Goal: Information Seeking & Learning: Learn about a topic

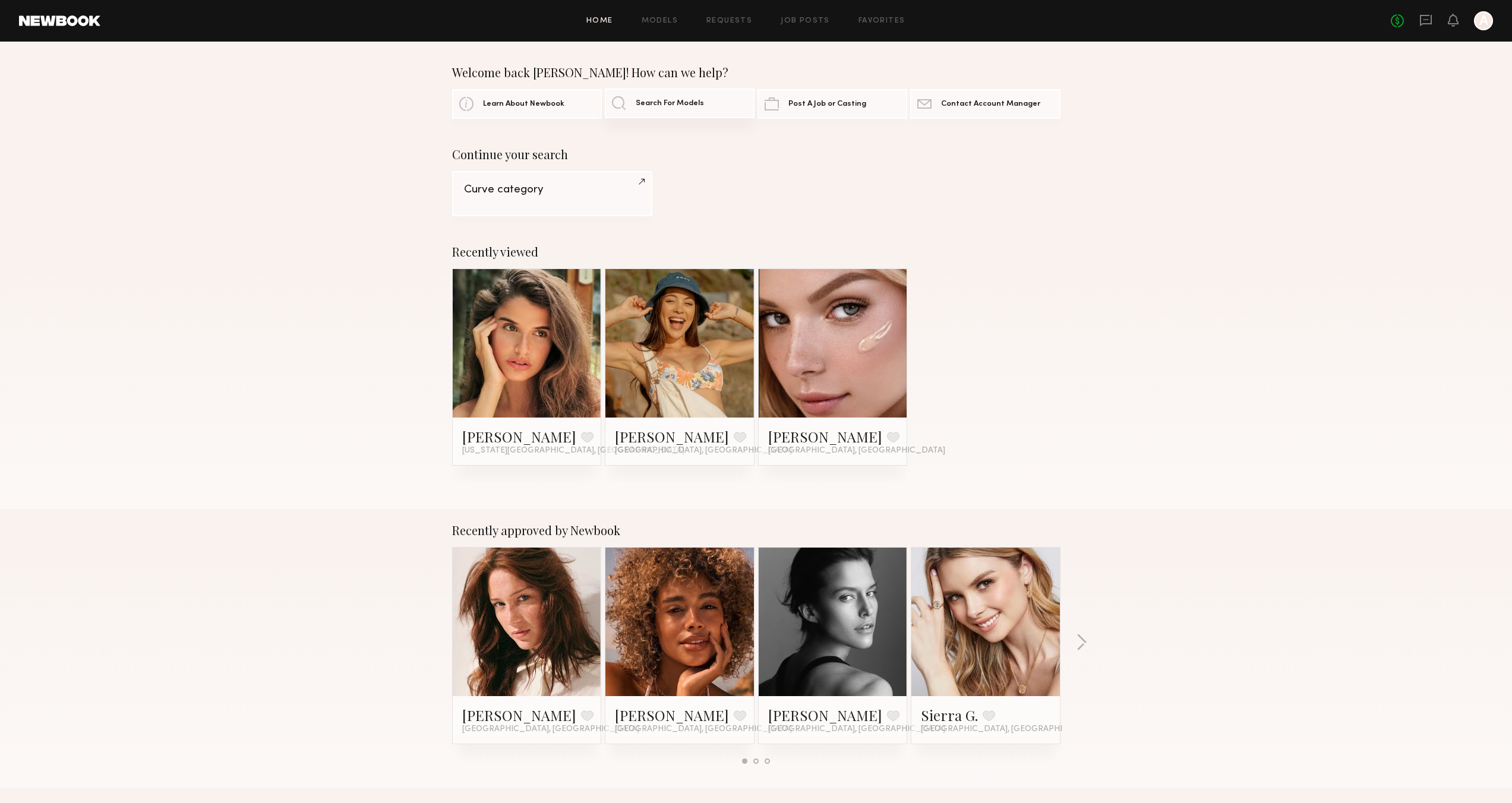
click at [657, 108] on link "Search For Models" at bounding box center [679, 103] width 149 height 30
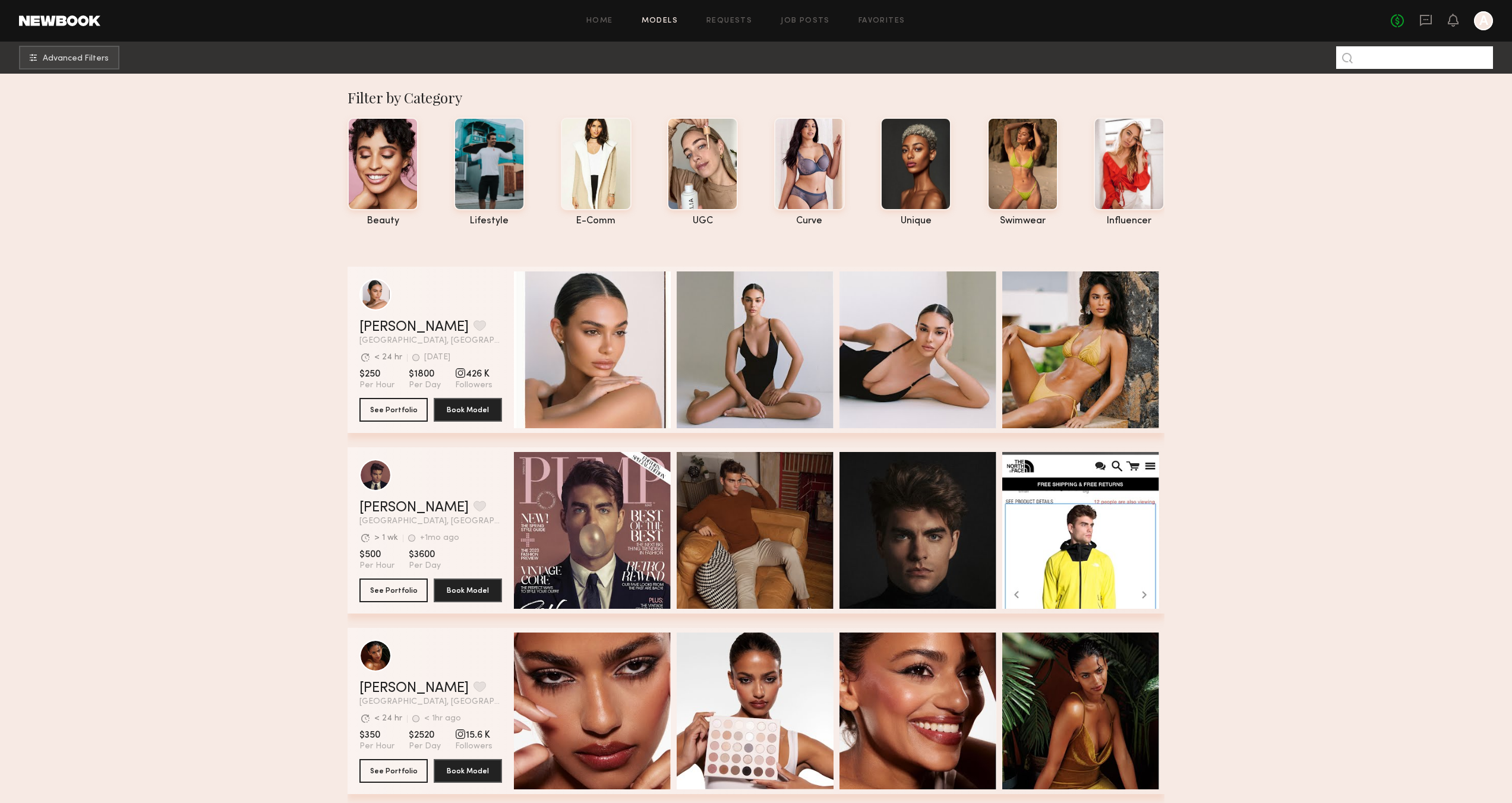
click at [1407, 61] on input at bounding box center [1415, 57] width 157 height 23
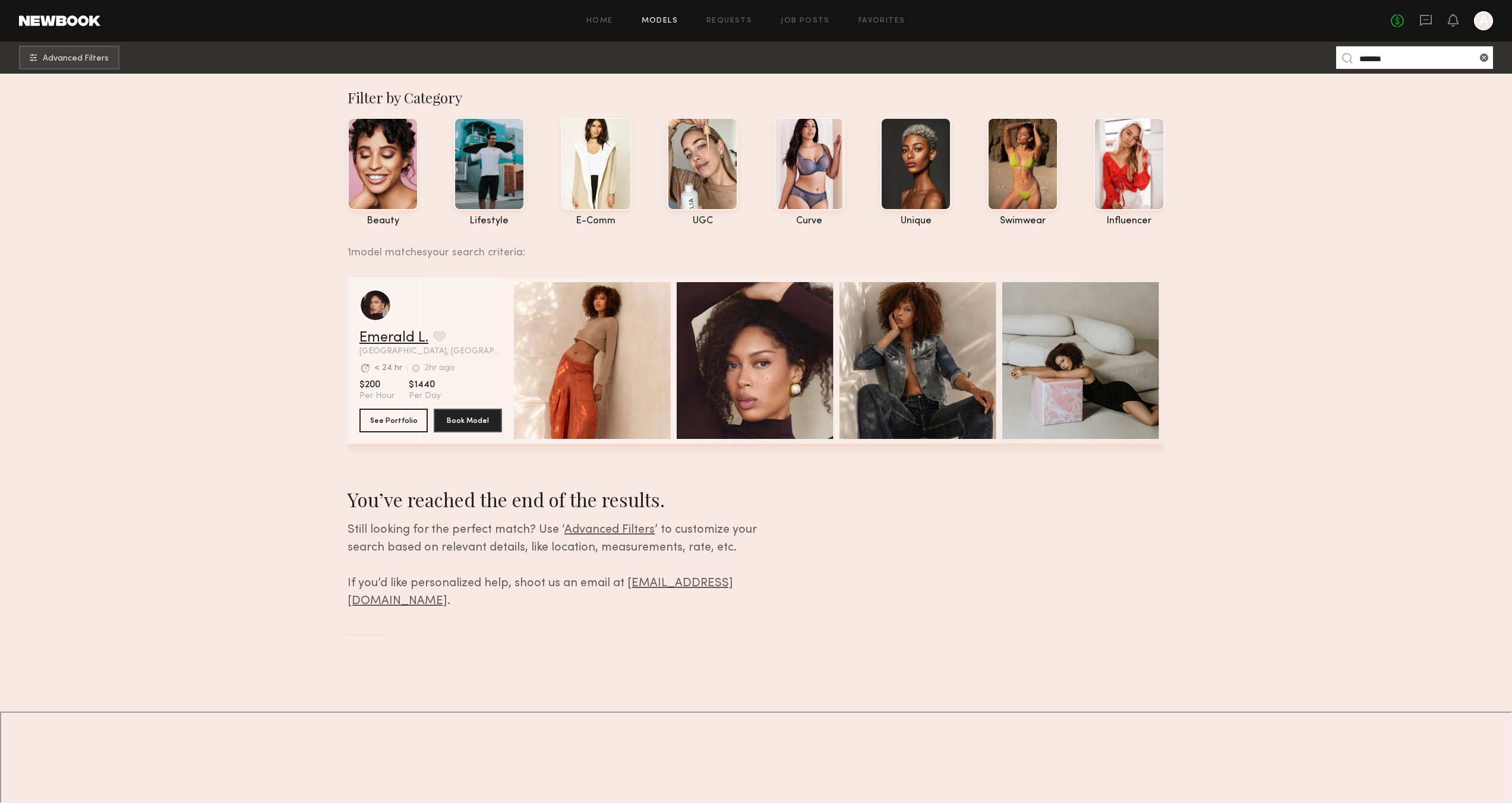
type input "*******"
click at [373, 343] on link "Emerald L." at bounding box center [394, 337] width 69 height 14
